Goal: Task Accomplishment & Management: Use online tool/utility

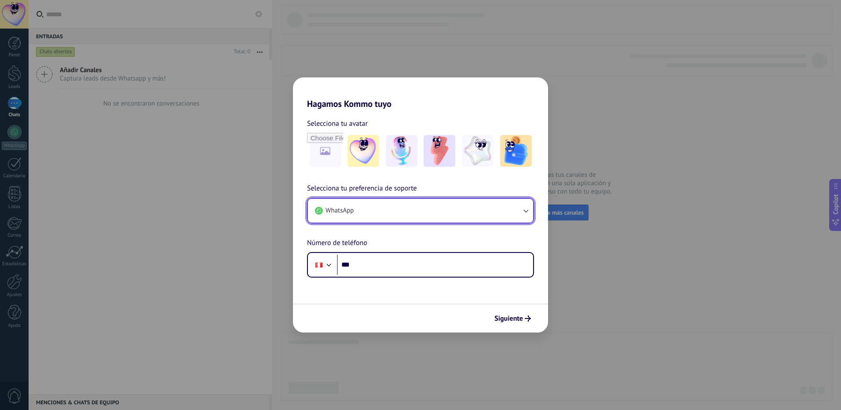
click at [361, 215] on button "WhatsApp" at bounding box center [420, 211] width 225 height 24
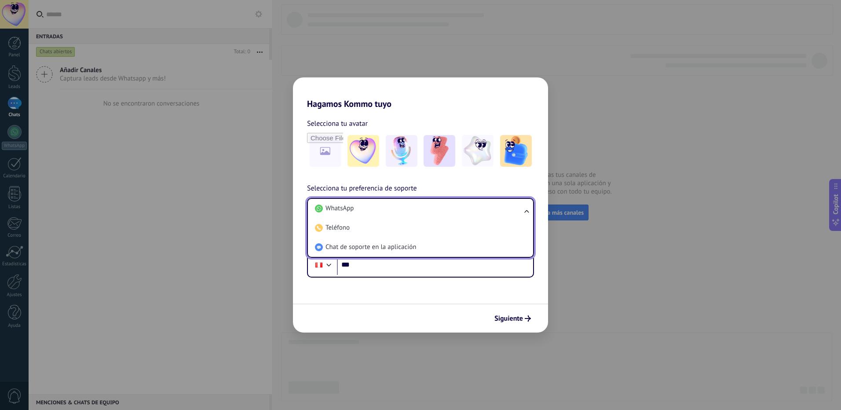
click at [361, 215] on li "WhatsApp" at bounding box center [418, 208] width 215 height 19
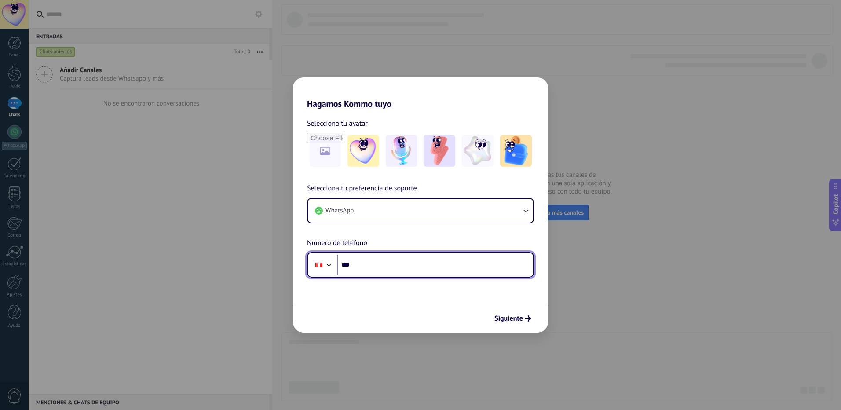
click at [366, 269] on input "***" at bounding box center [435, 265] width 196 height 20
type input "**********"
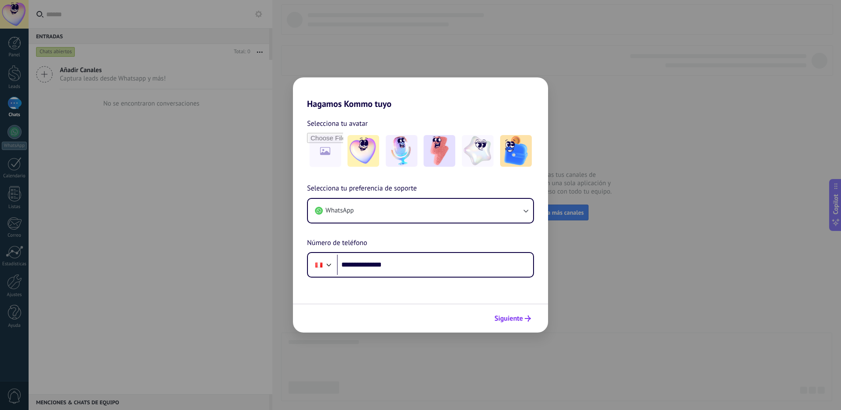
click at [503, 319] on span "Siguiente" at bounding box center [508, 318] width 29 height 6
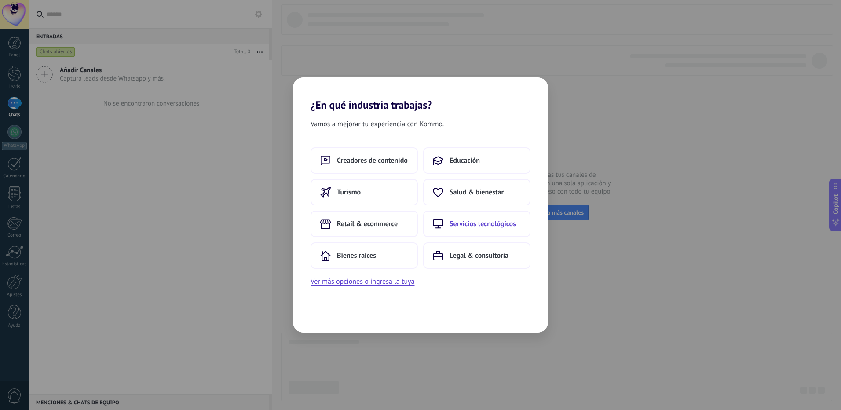
click at [521, 224] on button "Servicios tecnológicos" at bounding box center [476, 224] width 107 height 26
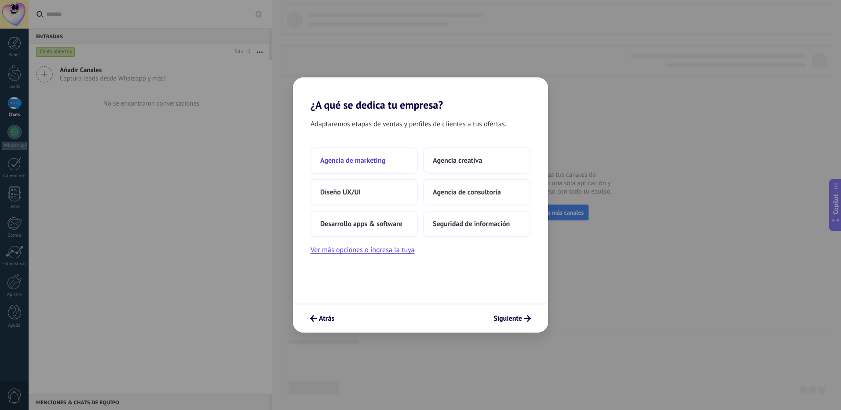
click at [389, 170] on button "Agencia de marketing" at bounding box center [364, 160] width 107 height 26
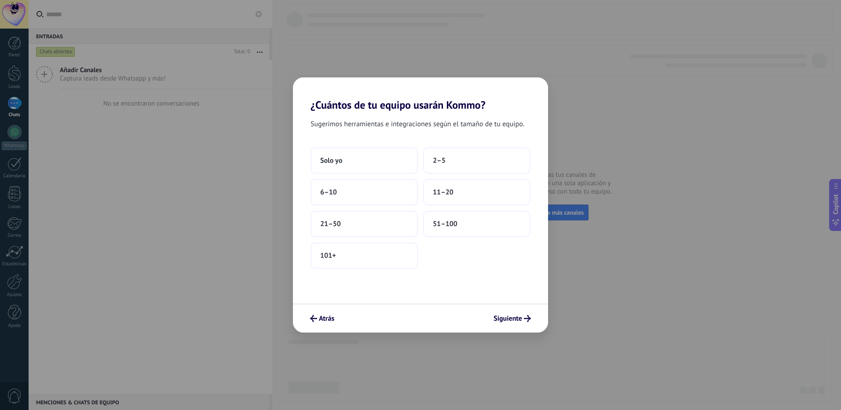
click at [389, 170] on button "Solo yo" at bounding box center [364, 160] width 107 height 26
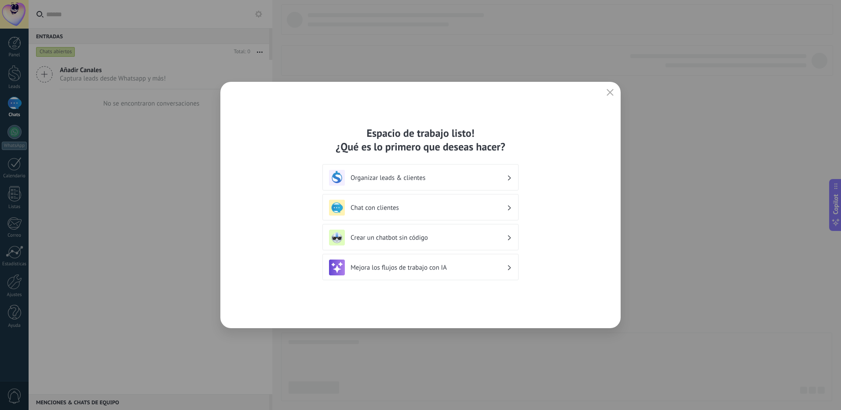
click at [398, 204] on h3 "Chat con clientes" at bounding box center [429, 208] width 156 height 8
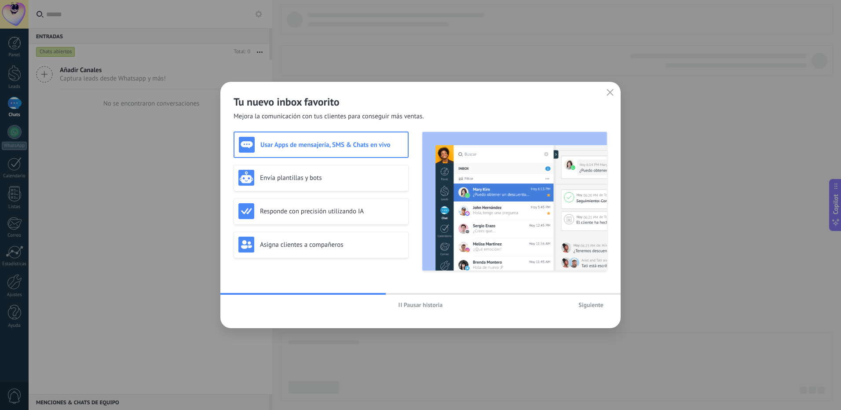
click at [584, 306] on span "Siguiente" at bounding box center [591, 305] width 25 height 6
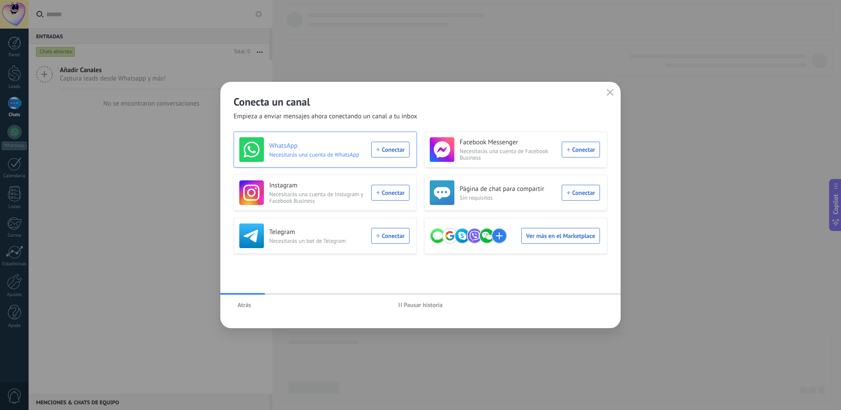
click at [397, 148] on div "WhatsApp Necesitarás una cuenta de WhatsApp Conectar" at bounding box center [324, 149] width 170 height 25
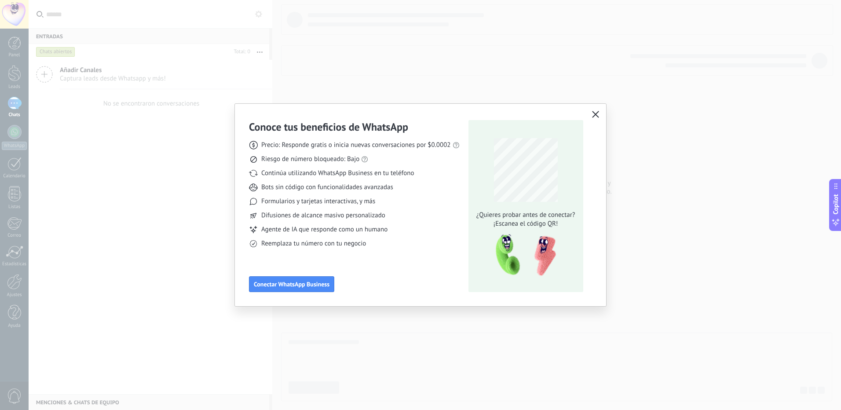
click at [600, 116] on button "button" at bounding box center [595, 115] width 11 height 12
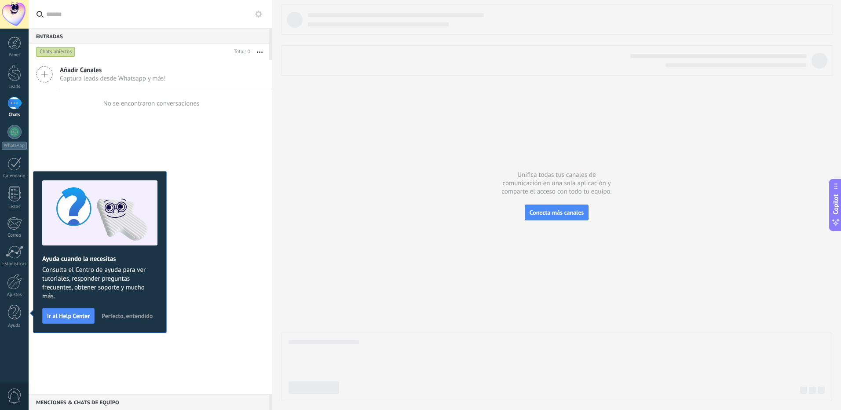
click at [63, 74] on span "Añadir Canales" at bounding box center [113, 70] width 106 height 8
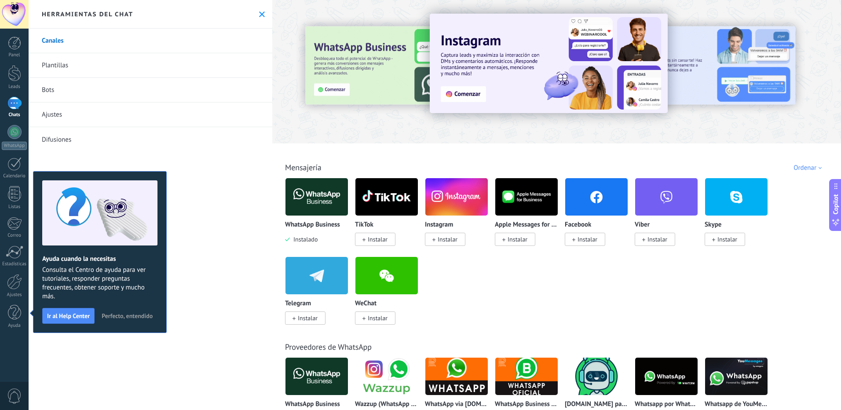
click at [123, 317] on span "Perfecto, entendido" at bounding box center [127, 316] width 51 height 6
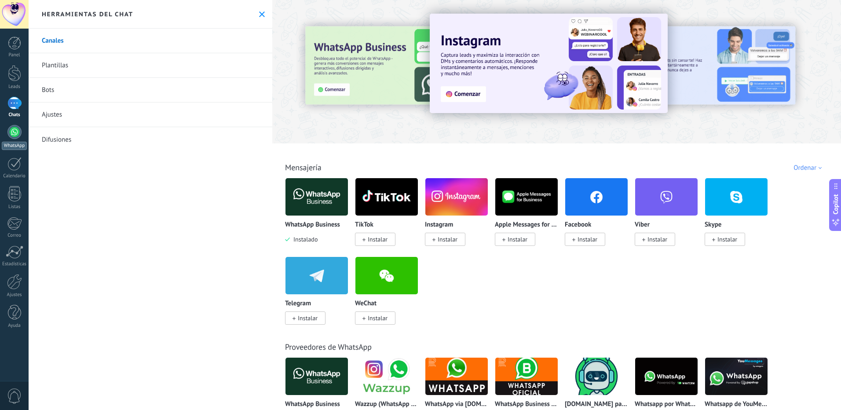
click at [10, 129] on div at bounding box center [14, 132] width 14 height 14
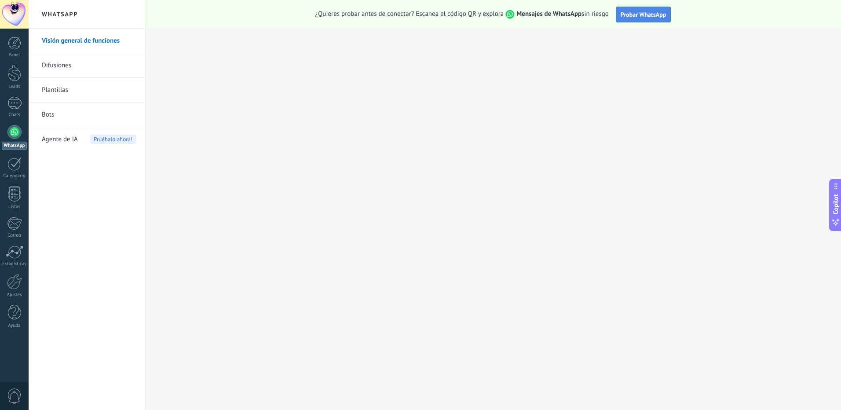
click at [661, 14] on span "Probar WhatsApp" at bounding box center [644, 15] width 46 height 8
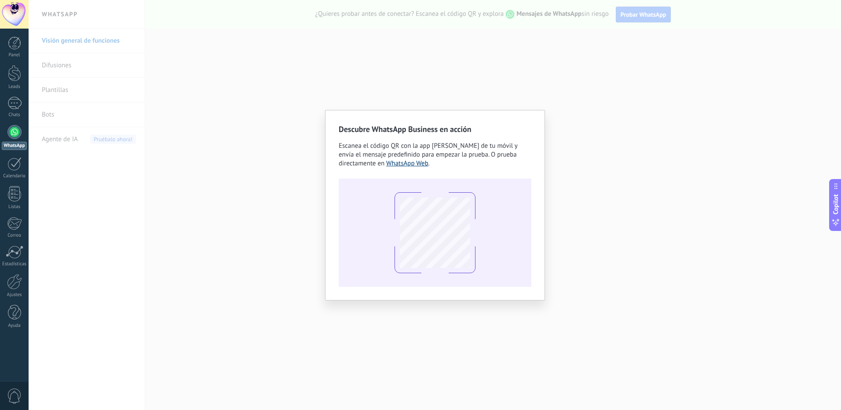
click at [406, 165] on link "WhatsApp Web" at bounding box center [407, 163] width 42 height 8
click at [510, 37] on div "Descubre WhatsApp Business en acción Escanea el código QR con la app [PERSON_NA…" at bounding box center [435, 205] width 813 height 410
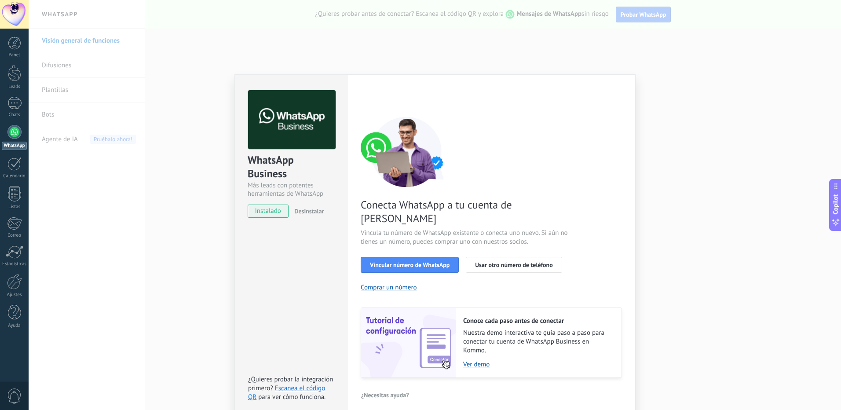
click at [514, 52] on div "WhatsApp Business Más leads con potentes herramientas de WhatsApp instalado Des…" at bounding box center [435, 205] width 813 height 410
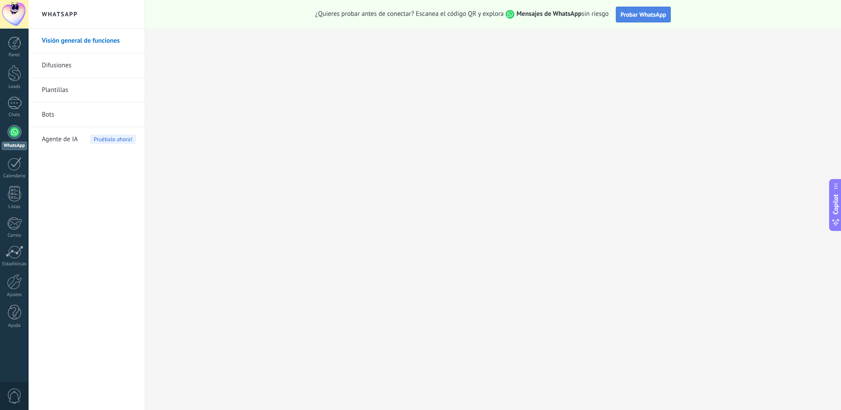
click at [639, 17] on span "Probar WhatsApp" at bounding box center [644, 15] width 46 height 8
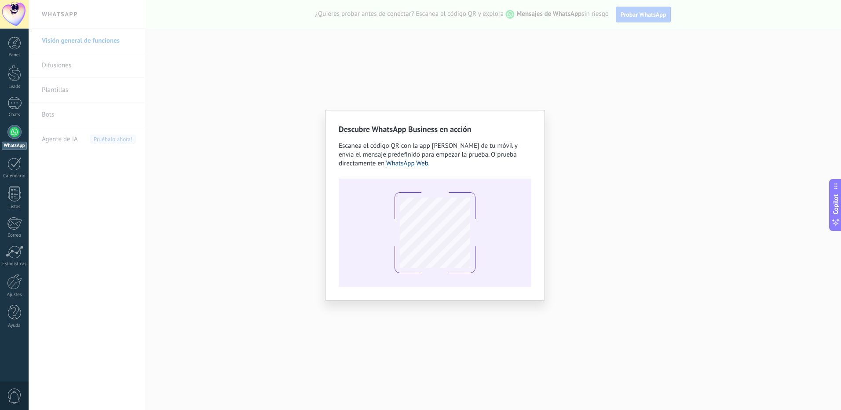
click at [427, 165] on link "WhatsApp Web" at bounding box center [407, 163] width 42 height 8
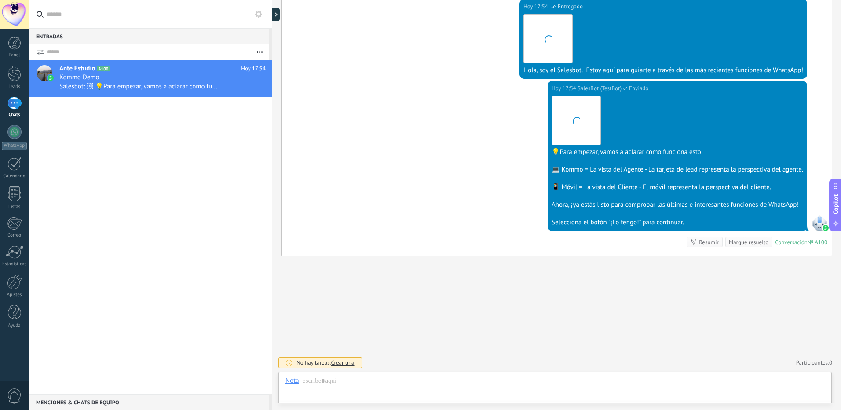
scroll to position [13, 0]
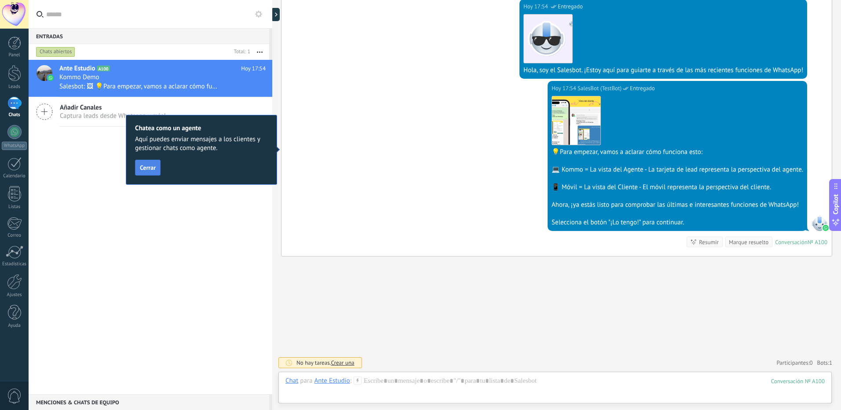
click at [153, 164] on button "Cerrar" at bounding box center [148, 168] width 26 height 16
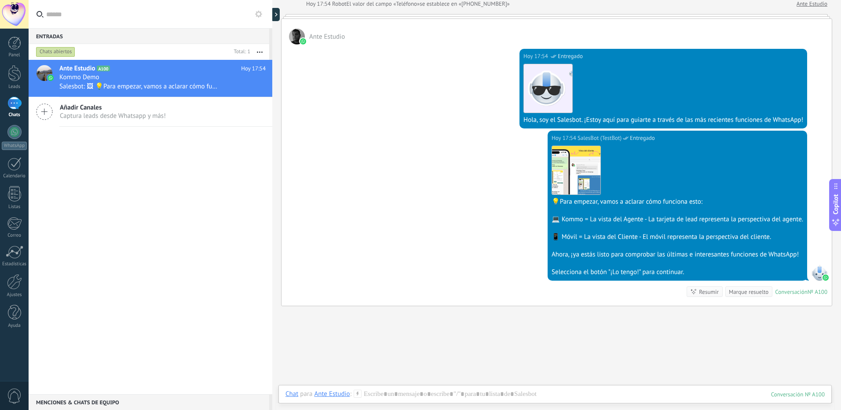
scroll to position [173, 0]
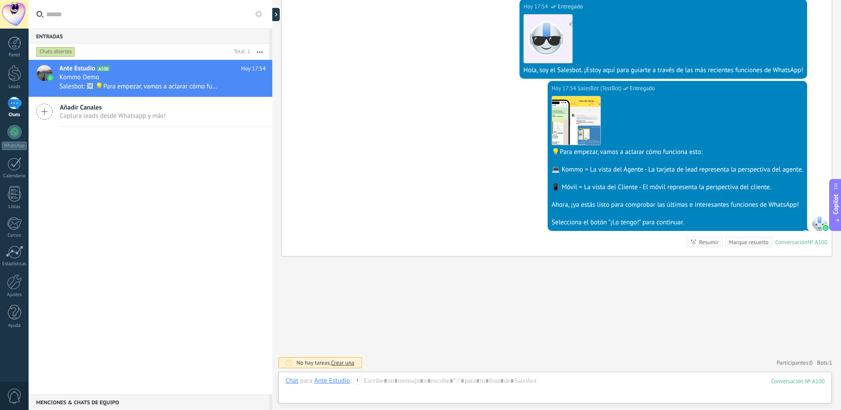
click at [340, 365] on span "Crear una" at bounding box center [342, 362] width 23 height 7
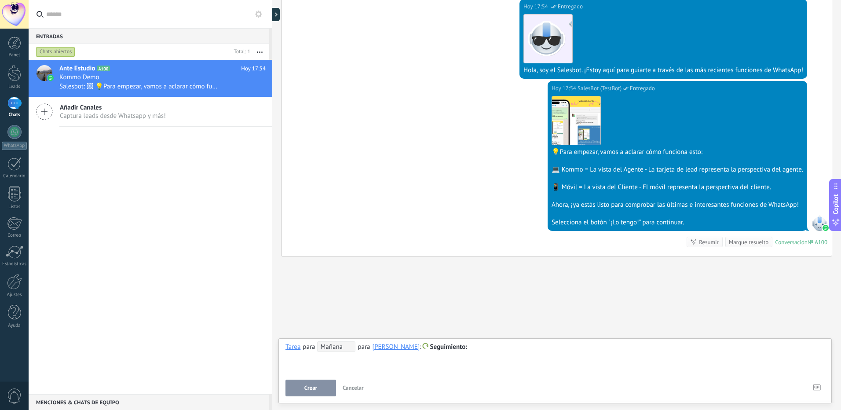
click at [86, 111] on span "Añadir Canales" at bounding box center [113, 107] width 106 height 8
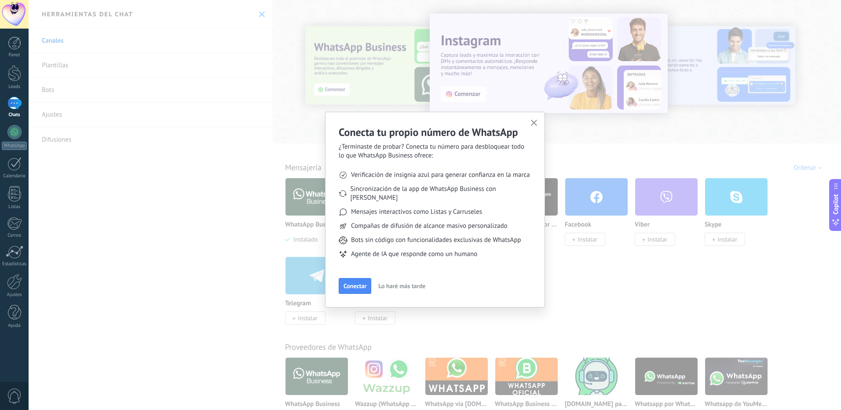
click at [242, 33] on div "Conecta tu propio número de WhatsApp ¿Terminaste de probar? Conecta tu número p…" at bounding box center [435, 205] width 813 height 410
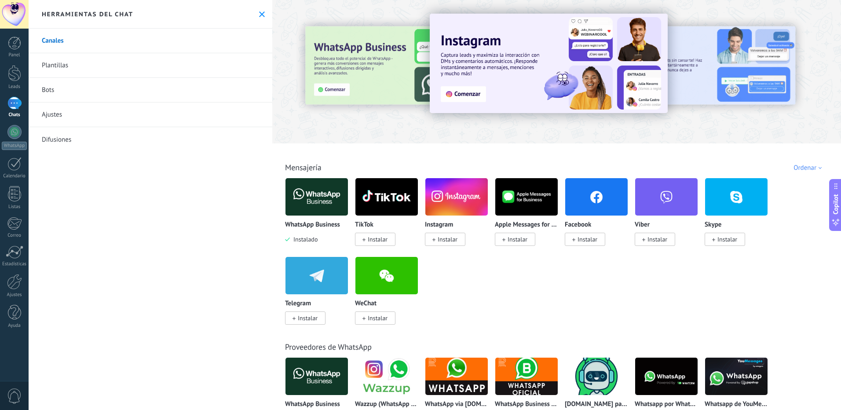
click at [60, 46] on link "Canales" at bounding box center [151, 41] width 244 height 25
drag, startPoint x: 258, startPoint y: 12, endPoint x: 223, endPoint y: 125, distance: 118.7
click at [259, 12] on icon at bounding box center [262, 14] width 6 height 6
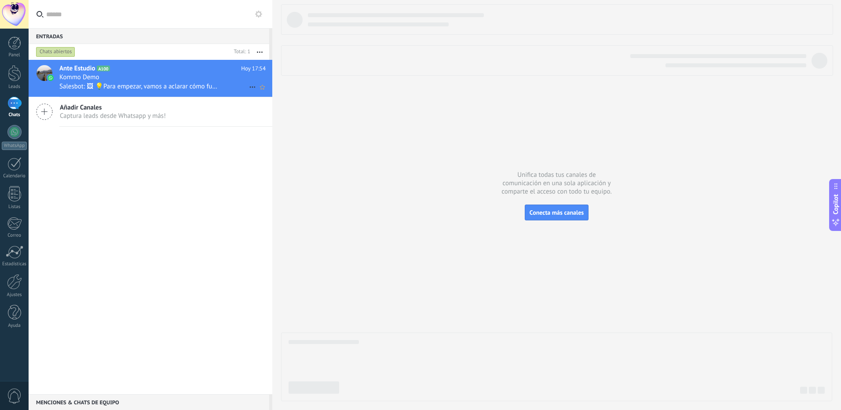
click at [44, 70] on div at bounding box center [45, 73] width 16 height 16
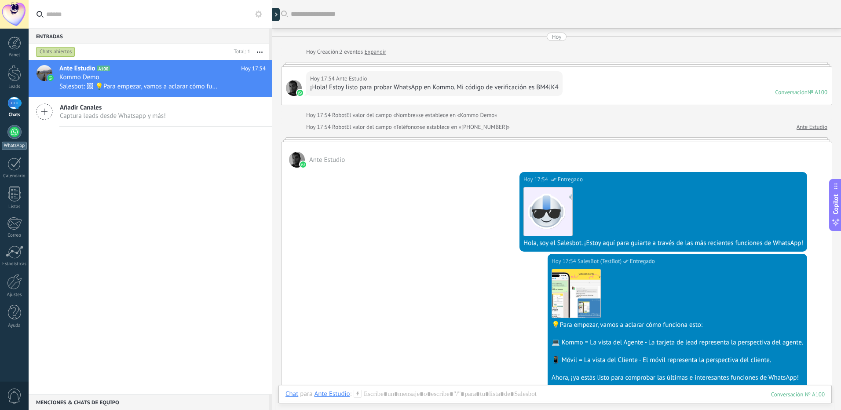
click at [6, 133] on link "WhatsApp" at bounding box center [14, 137] width 29 height 25
